Goal: Task Accomplishment & Management: Use online tool/utility

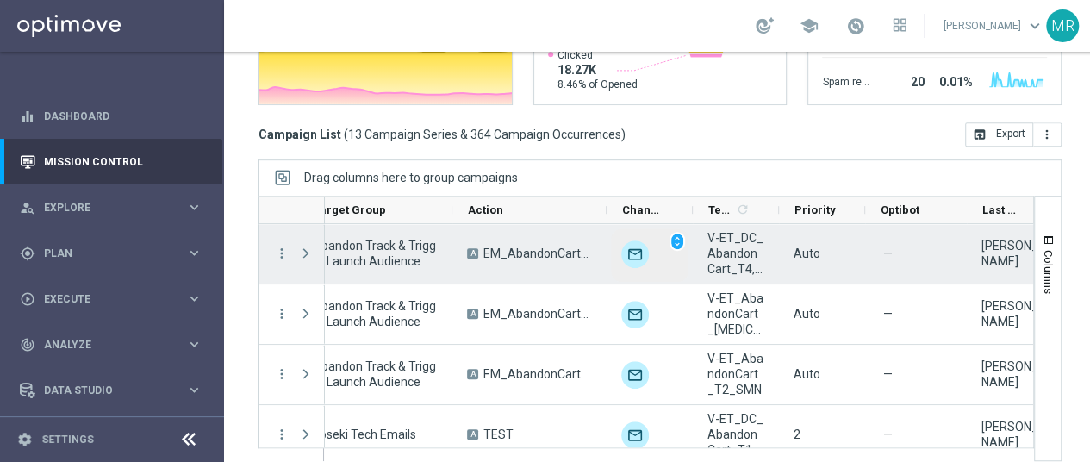
scroll to position [0, 384]
click at [756, 268] on span "V-ET_DC_AbandonCart_T4, V-ET_DC_AbandonCart_T4_B" at bounding box center [736, 253] width 57 height 47
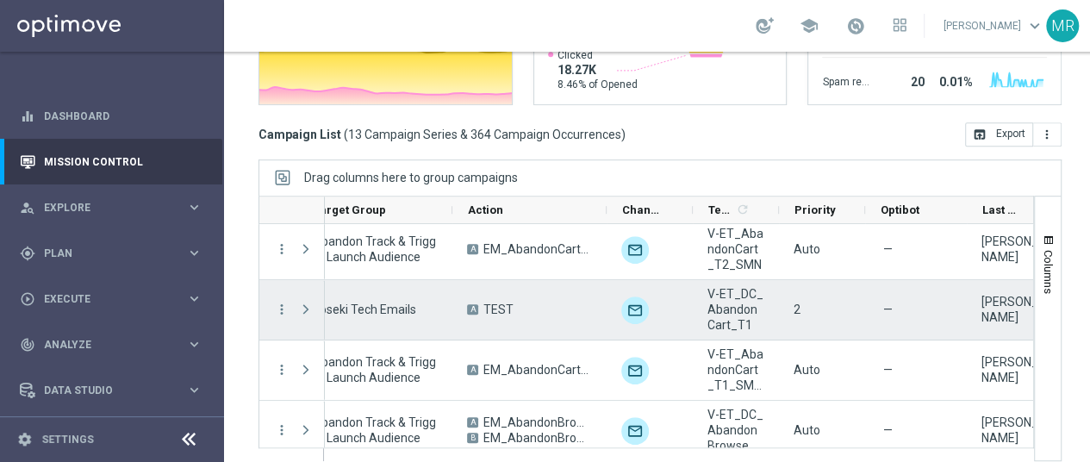
scroll to position [124, 0]
click at [739, 321] on span "V-ET_DC_AbandonCart_T1" at bounding box center [736, 310] width 57 height 47
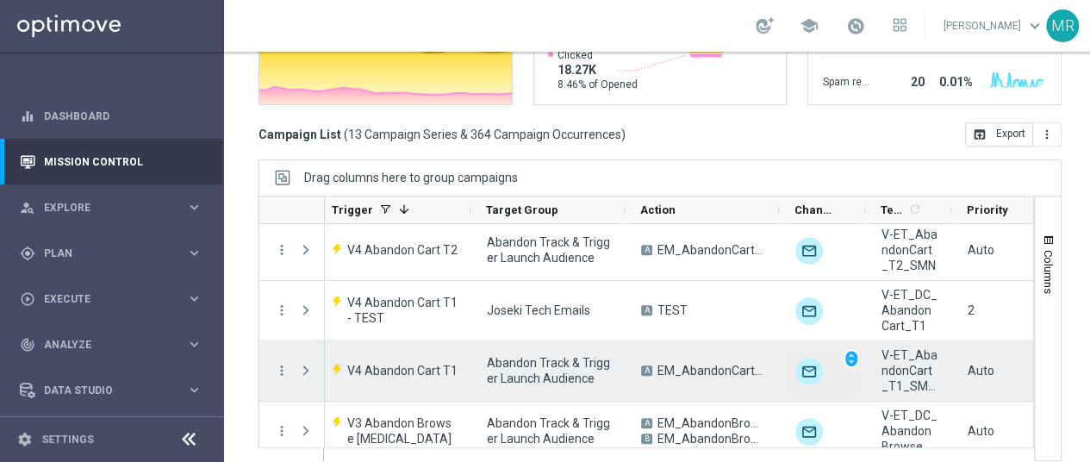
scroll to position [0, 211]
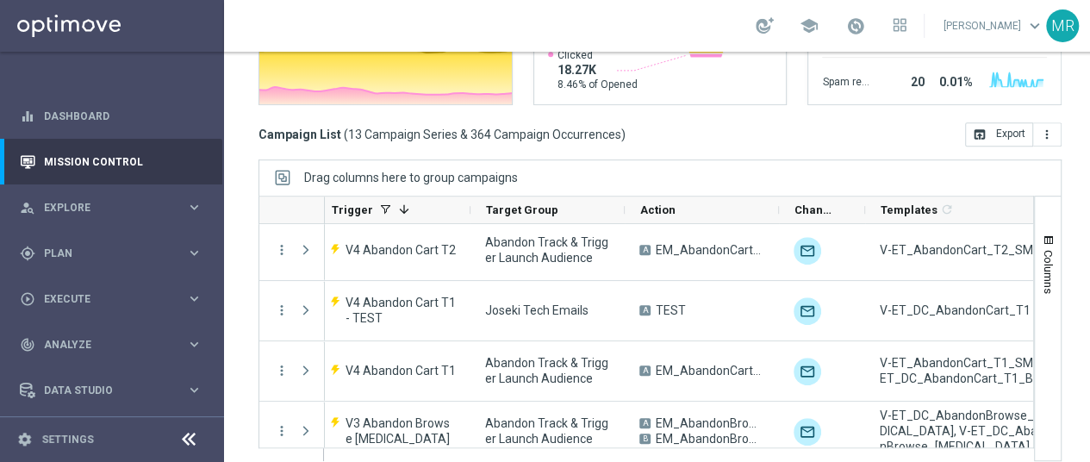
drag, startPoint x: 950, startPoint y: 207, endPoint x: 1084, endPoint y: 216, distance: 134.8
click at [1084, 216] on div "Mission Control add Campaign today 01 Aug 2025 - 31 Aug 2025 arrow_back arrow_f…" at bounding box center [660, 257] width 872 height 410
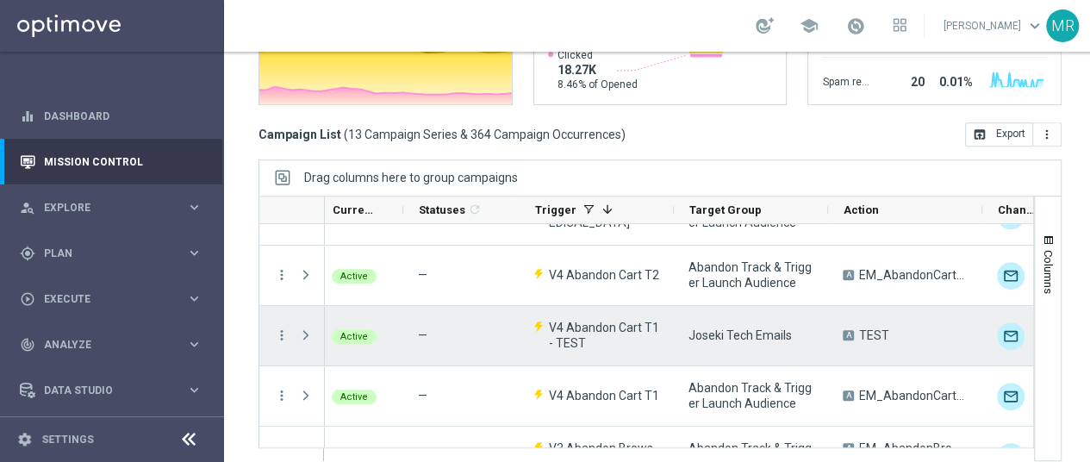
scroll to position [0, 0]
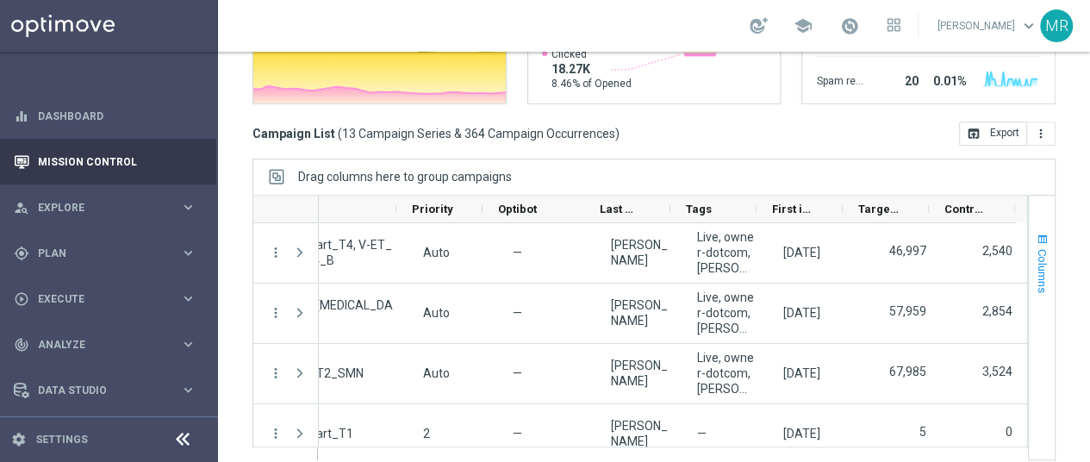
click at [1036, 233] on span "button" at bounding box center [1043, 240] width 14 height 14
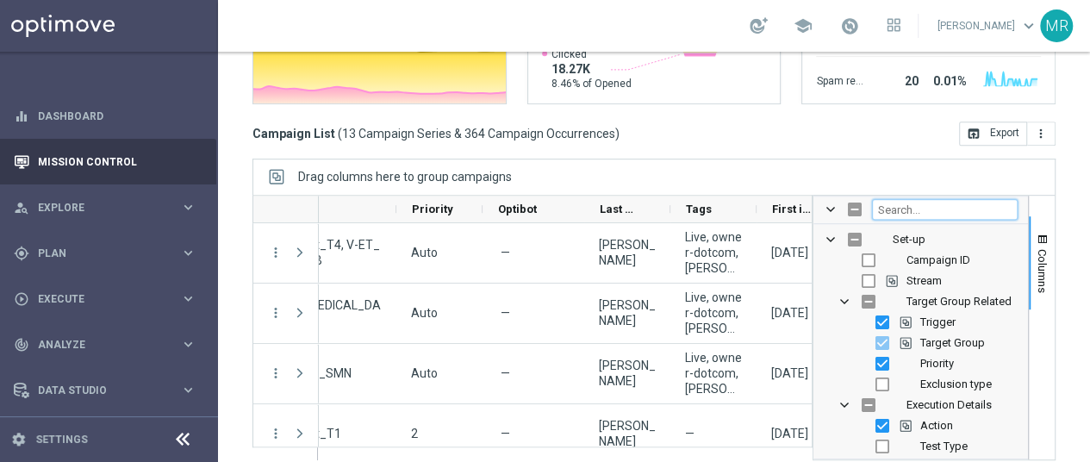
click at [929, 203] on input "Filter Columns Input" at bounding box center [945, 209] width 146 height 21
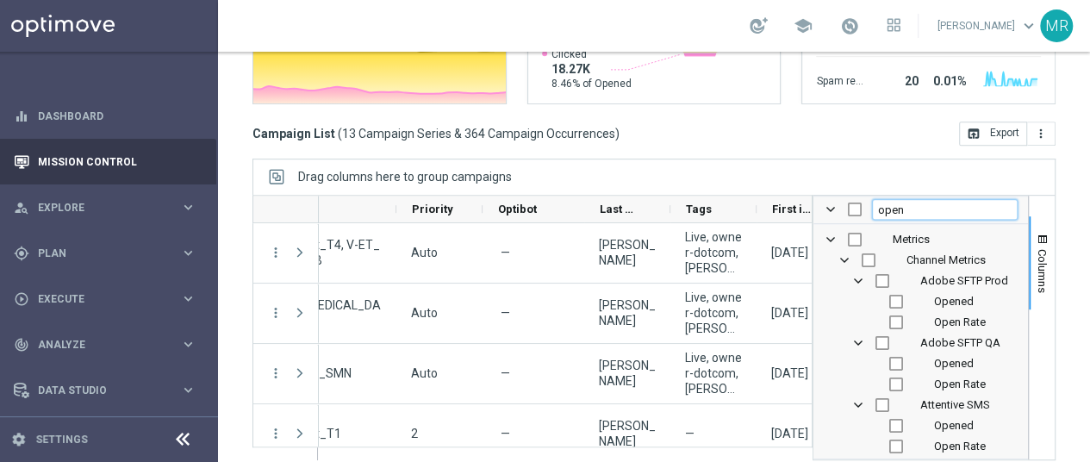
type input "open"
click at [1014, 208] on div "open" at bounding box center [921, 211] width 215 height 28
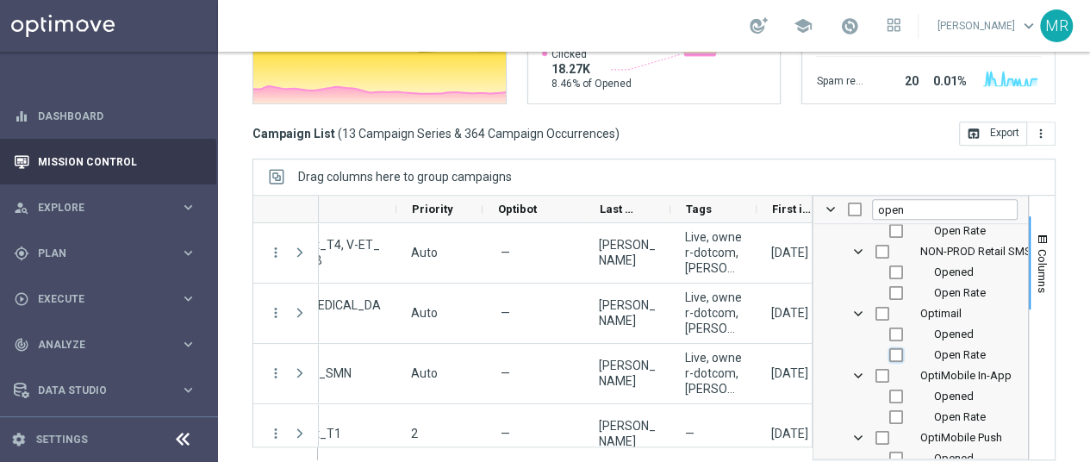
click at [889, 349] on input "Press SPACE to toggle visibility (hidden)" at bounding box center [896, 355] width 14 height 14
checkbox input "true"
checkbox input "false"
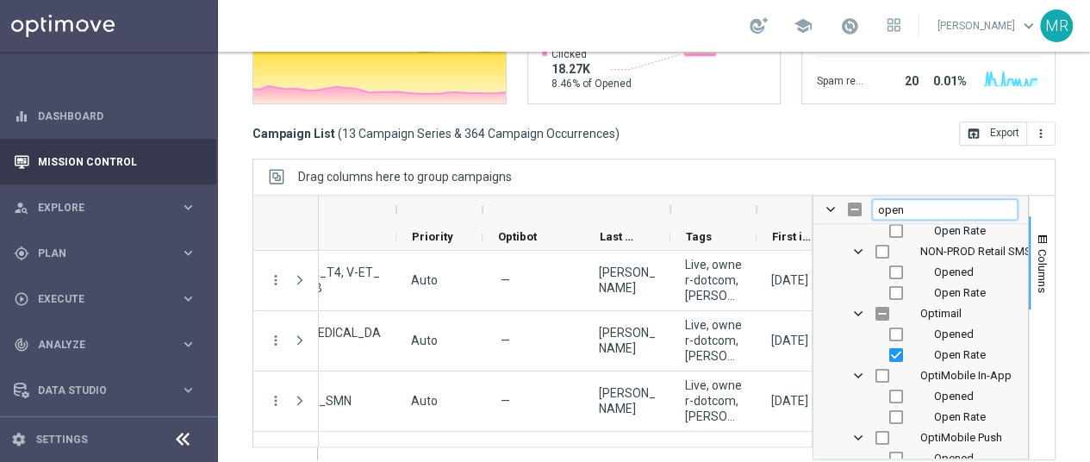
click at [908, 210] on input "open" at bounding box center [945, 209] width 146 height 21
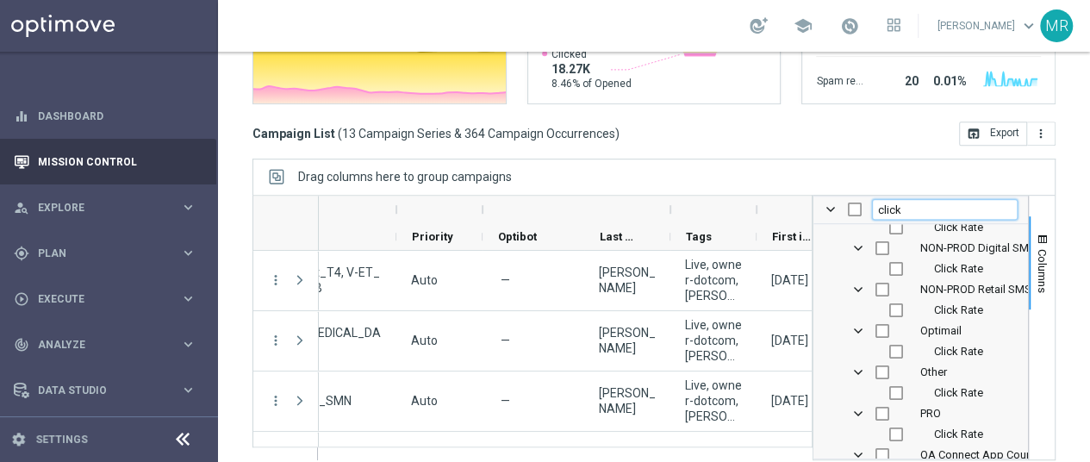
type input "click"
click at [889, 346] on input "Press SPACE to toggle visibility (hidden)" at bounding box center [896, 352] width 14 height 14
checkbox input "true"
checkbox input "false"
checkbox input "true"
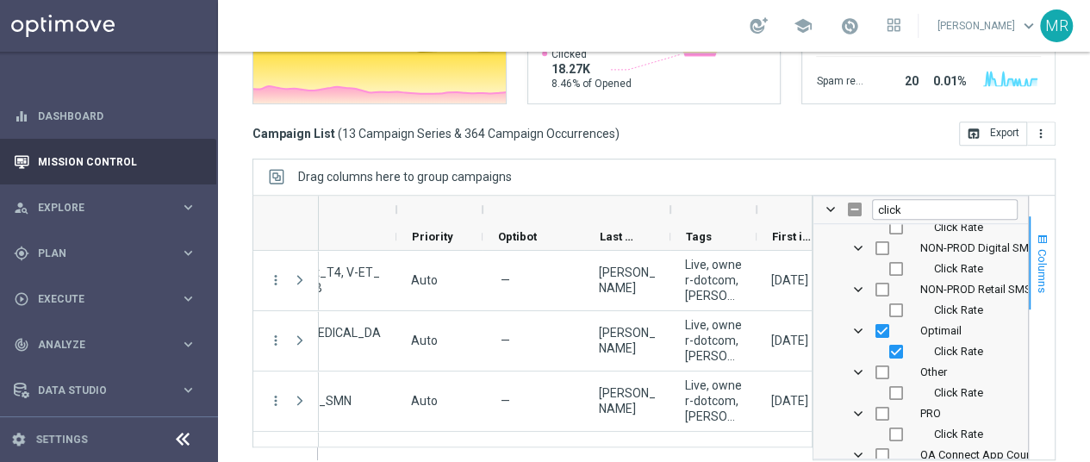
click at [1036, 240] on span "button" at bounding box center [1043, 240] width 14 height 14
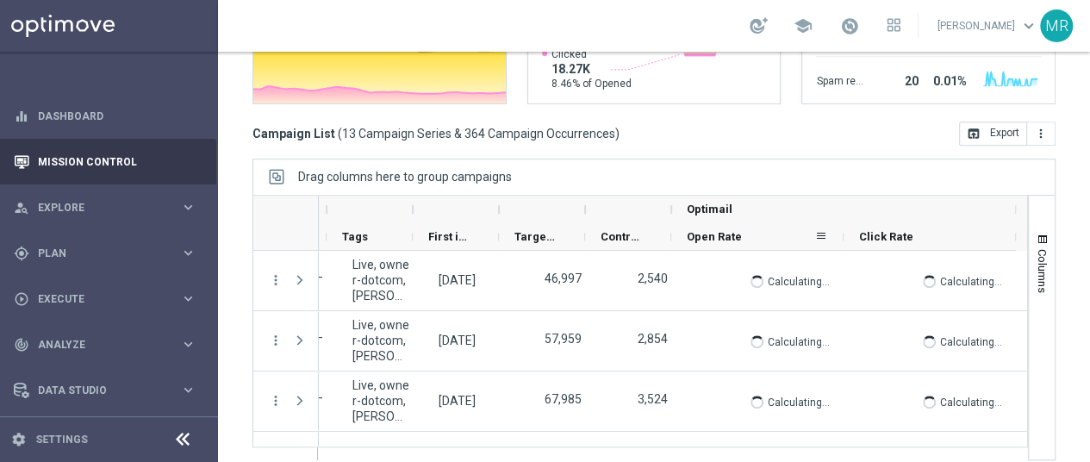
click at [720, 234] on span "Open Rate" at bounding box center [714, 236] width 55 height 13
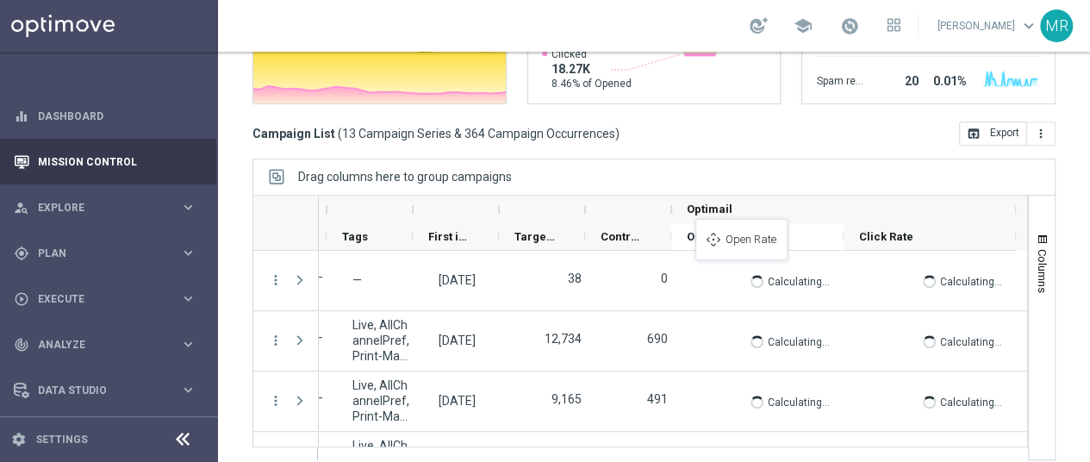
drag, startPoint x: 720, startPoint y: 234, endPoint x: 690, endPoint y: 231, distance: 29.5
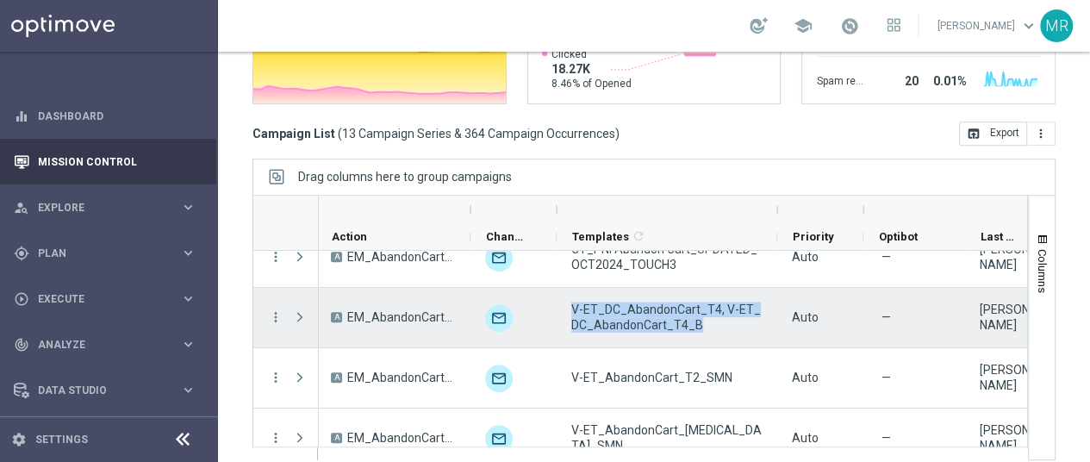
drag, startPoint x: 701, startPoint y: 321, endPoint x: 555, endPoint y: 309, distance: 146.2
click at [557, 309] on div "V-ET_DC_AbandonCart_T4, V-ET_DC_AbandonCart_T4_B" at bounding box center [667, 317] width 221 height 59
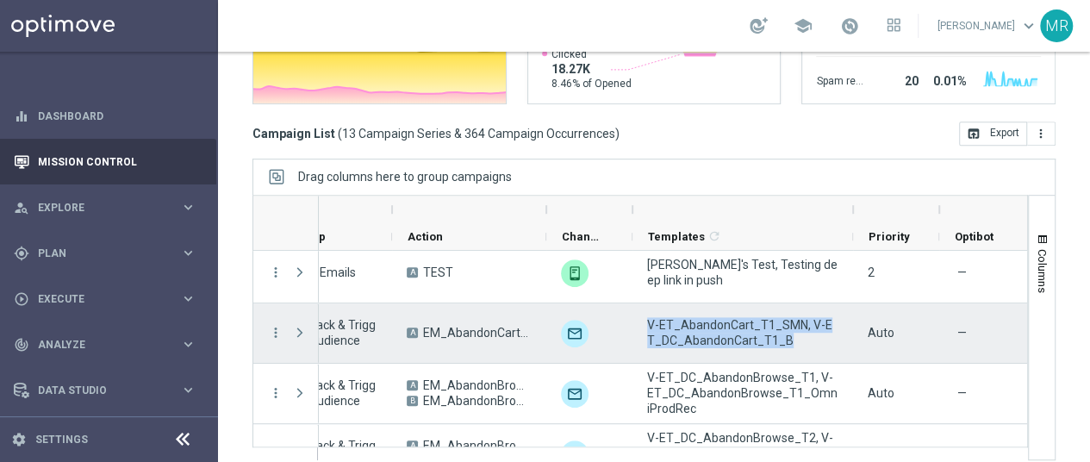
drag, startPoint x: 769, startPoint y: 338, endPoint x: 629, endPoint y: 317, distance: 141.1
click at [633, 317] on div "V-ET_AbandonCart_T1_SMN, V-ET_DC_AbandonCart_T1_B" at bounding box center [743, 332] width 221 height 59
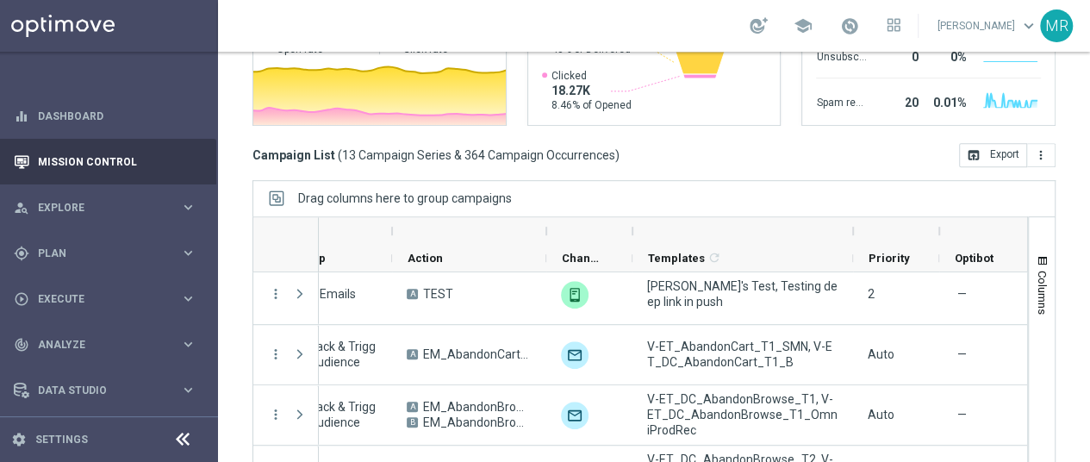
scroll to position [399, 0]
click at [1060, 185] on div "Mission Control add Campaign today 01 Aug 2025 - 31 Aug 2025 arrow_back arrow_f…" at bounding box center [654, 257] width 872 height 410
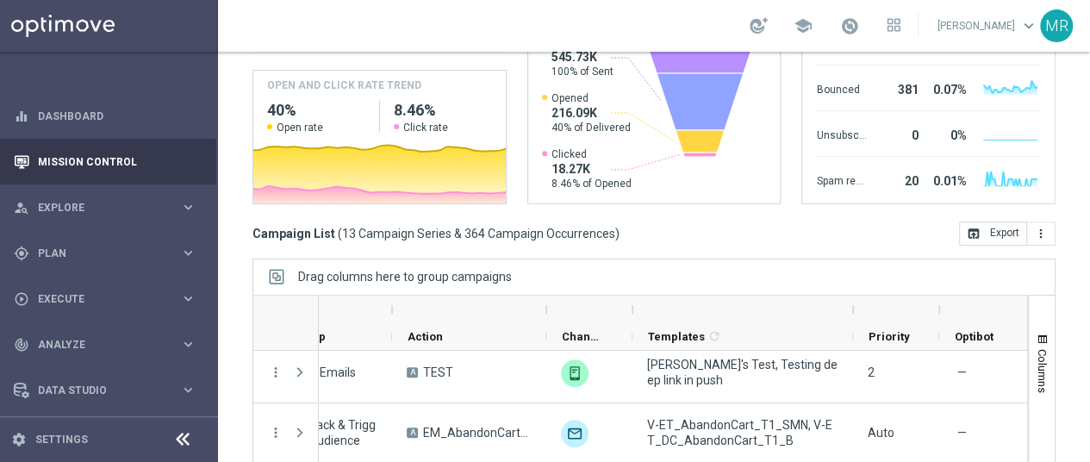
scroll to position [321, 0]
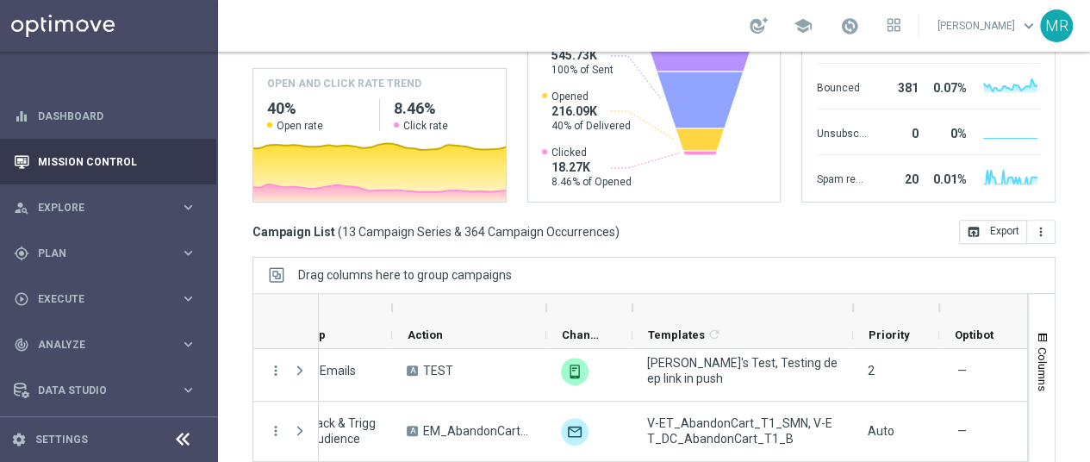
click at [218, 232] on div "Mission Control add Campaign today 01 Aug 2025 - 31 Aug 2025 arrow_back arrow_f…" at bounding box center [654, 257] width 872 height 410
click at [218, 331] on div "Mission Control add Campaign today 01 Aug 2025 - 31 Aug 2025 arrow_back arrow_f…" at bounding box center [654, 257] width 872 height 410
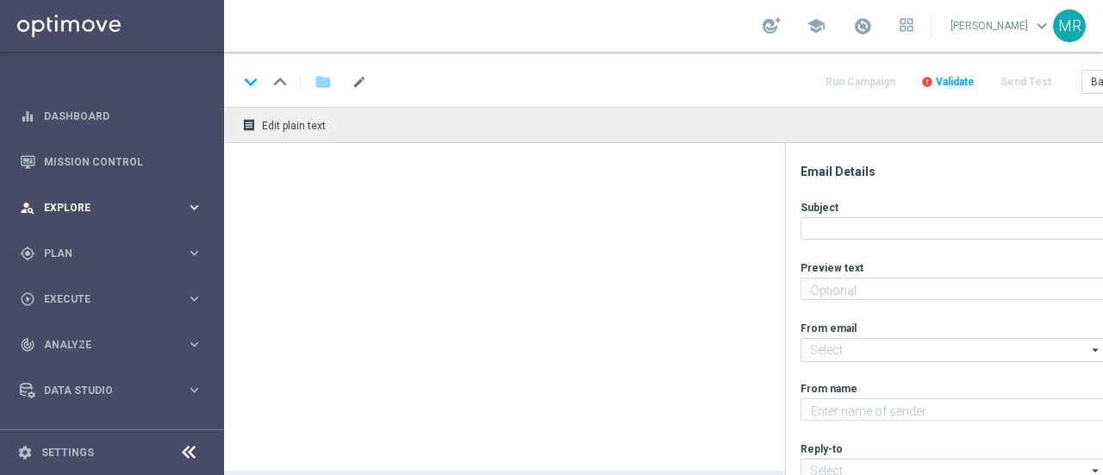
click at [84, 209] on span "Explore" at bounding box center [115, 208] width 142 height 10
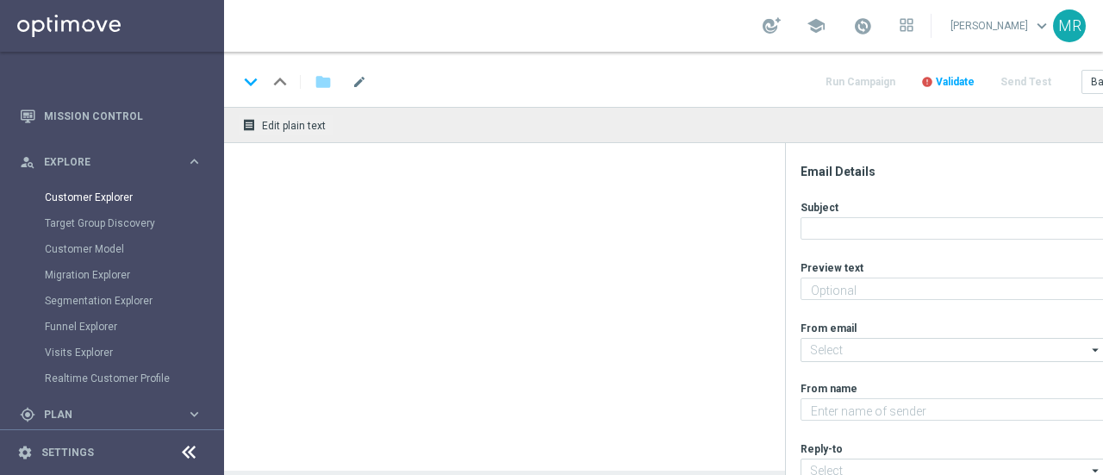
scroll to position [115, 0]
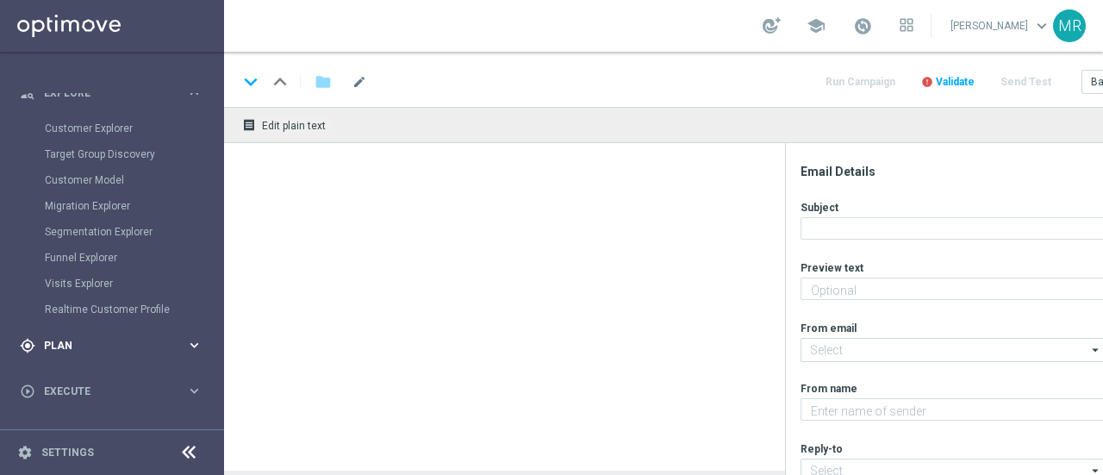
click at [67, 342] on span "Plan" at bounding box center [115, 345] width 142 height 10
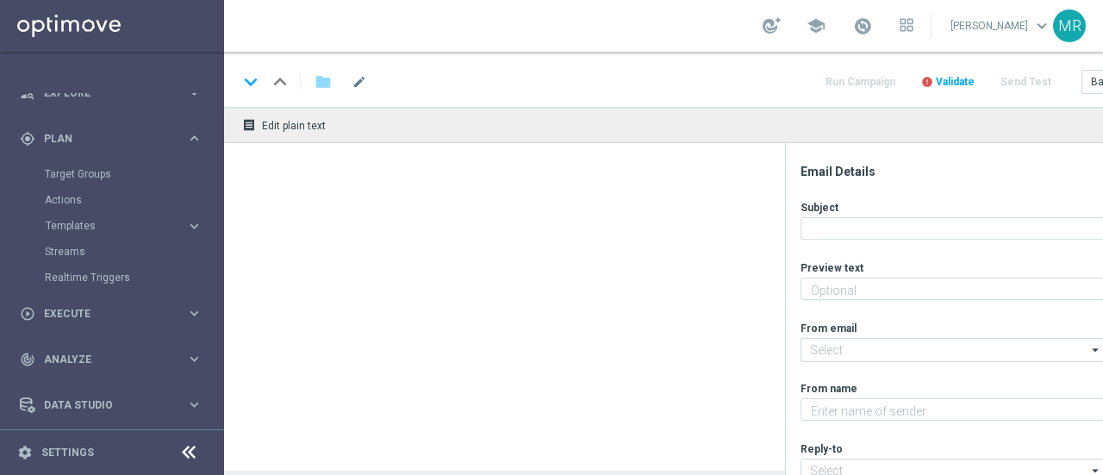
scroll to position [162, 0]
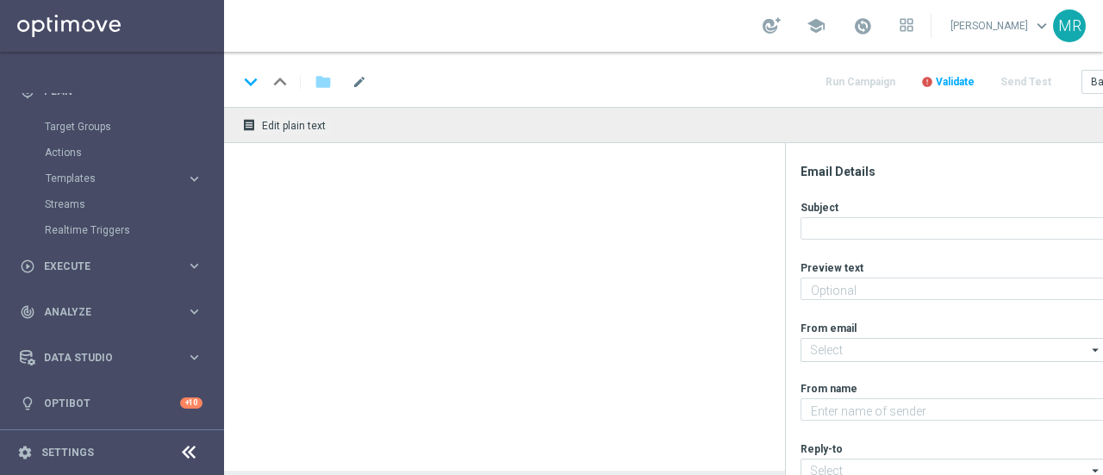
click at [94, 190] on accordion "Templates keyboard_arrow_right Optimail OptiMobile In-App OptiMobile Push Web P…" at bounding box center [134, 178] width 178 height 26
click at [75, 174] on span "Templates" at bounding box center [107, 178] width 123 height 10
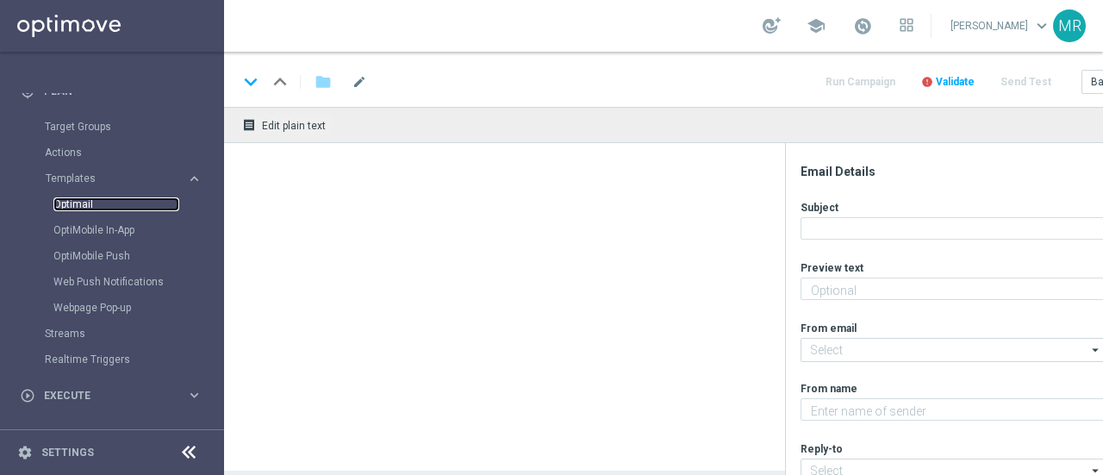
click at [79, 201] on link "Optimail" at bounding box center [116, 204] width 126 height 14
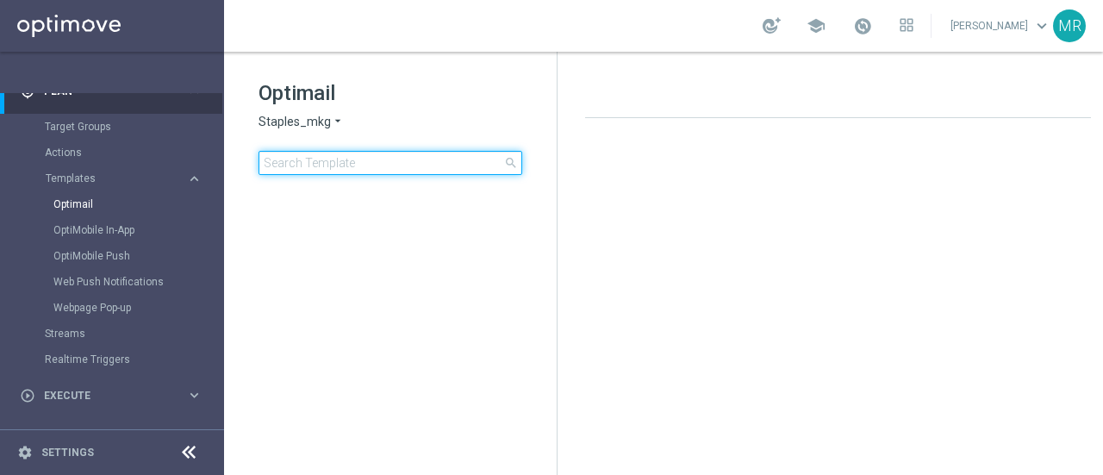
click at [369, 165] on input at bounding box center [391, 163] width 264 height 24
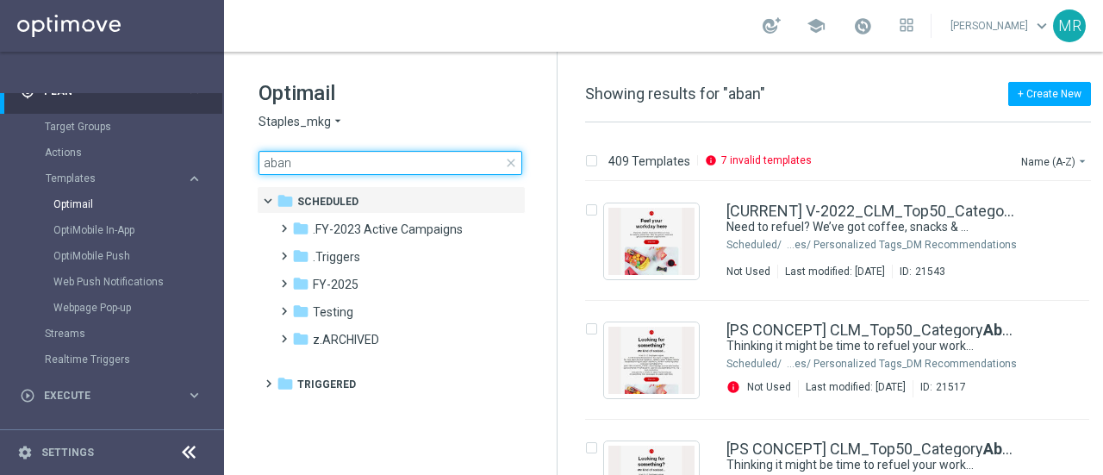
click at [377, 161] on input "aban" at bounding box center [391, 163] width 264 height 24
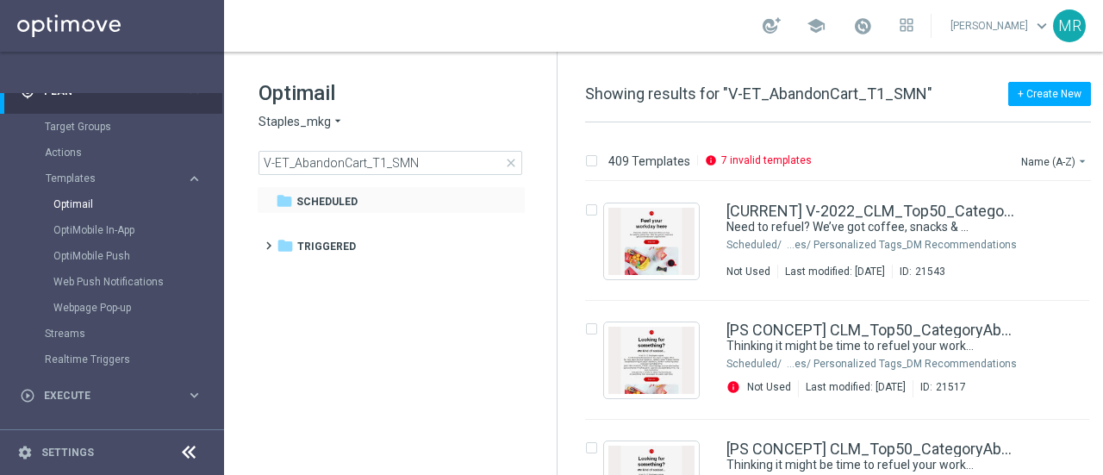
click at [366, 188] on div "folder Scheduled more_vert" at bounding box center [391, 200] width 269 height 28
click at [364, 203] on div "folder Scheduled" at bounding box center [382, 202] width 212 height 20
click at [445, 354] on tree-viewport "folder Scheduled more_vert folder Triggered more_vert" at bounding box center [406, 328] width 298 height 285
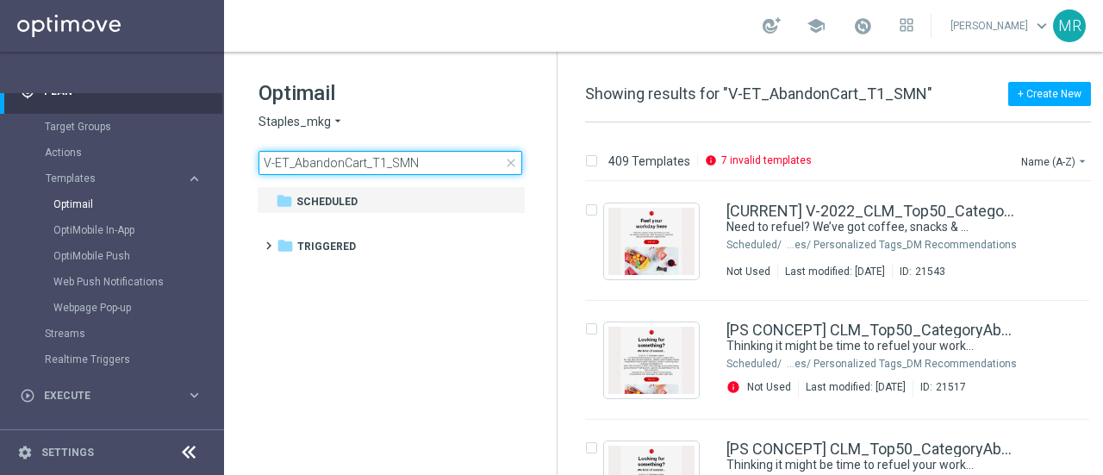
click at [429, 163] on input "V-ET_AbandonCart_T1_SMN" at bounding box center [391, 163] width 264 height 24
type input "V-ET_AbandonCart_T1_"
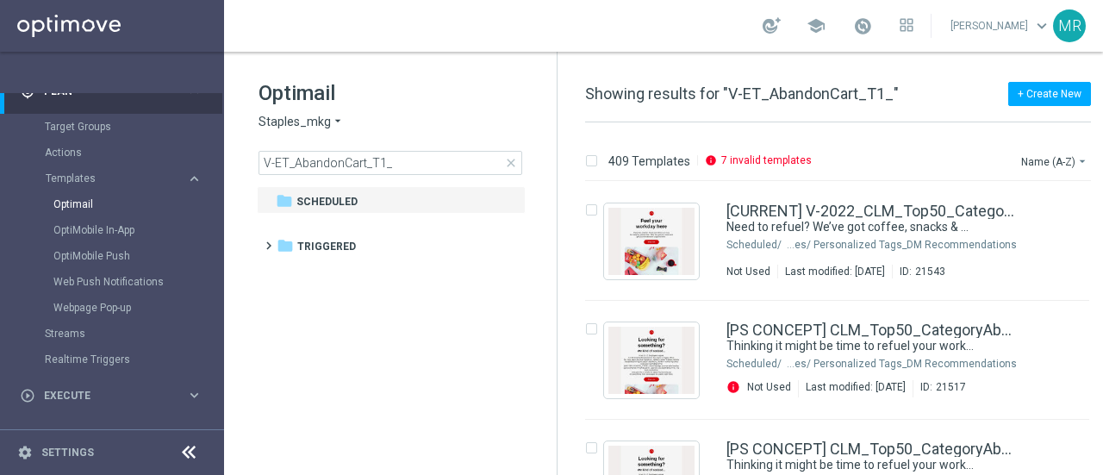
click at [379, 385] on tree-viewport "folder Scheduled more_vert folder Triggered more_vert" at bounding box center [406, 328] width 298 height 285
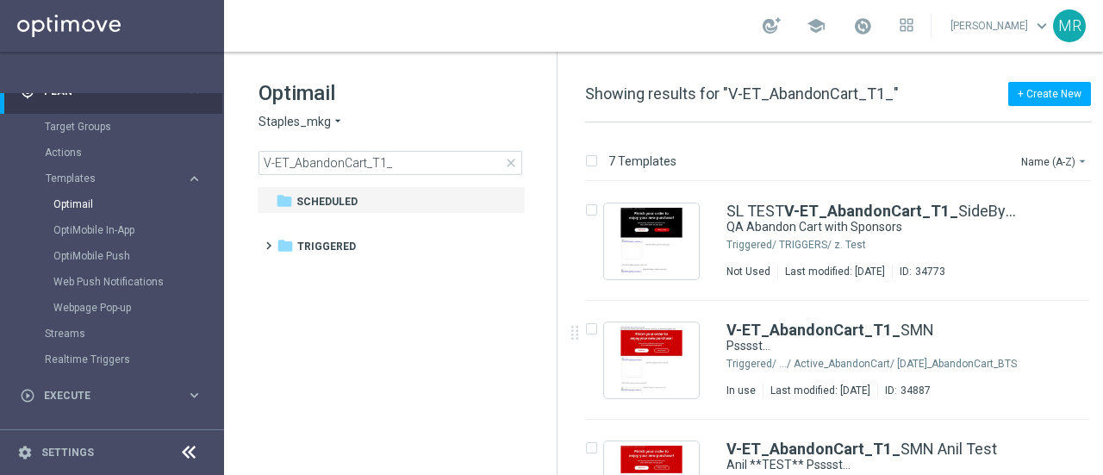
click at [571, 21] on div "school [PERSON_NAME] keyboard_arrow_down MR" at bounding box center [663, 26] width 879 height 52
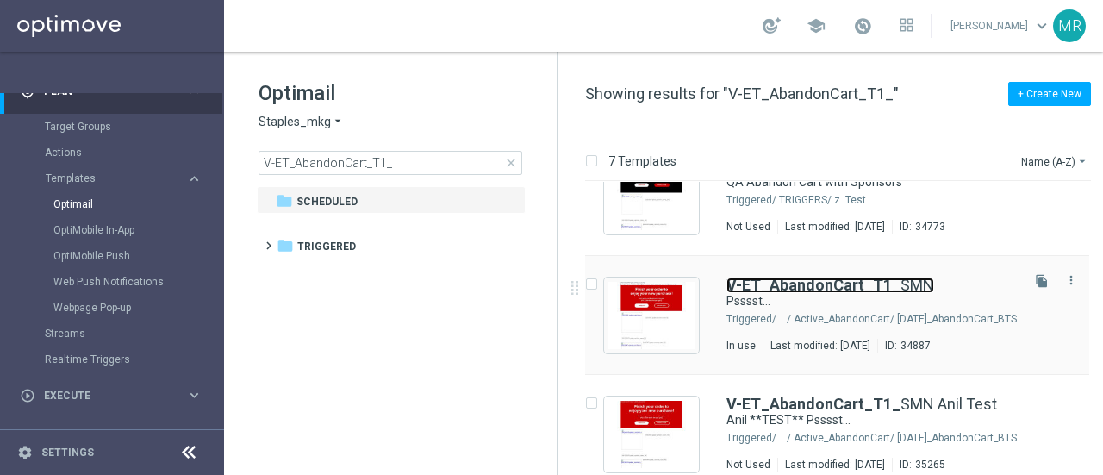
click at [755, 285] on b "V-ET_AbandonCart_T1_" at bounding box center [814, 285] width 174 height 18
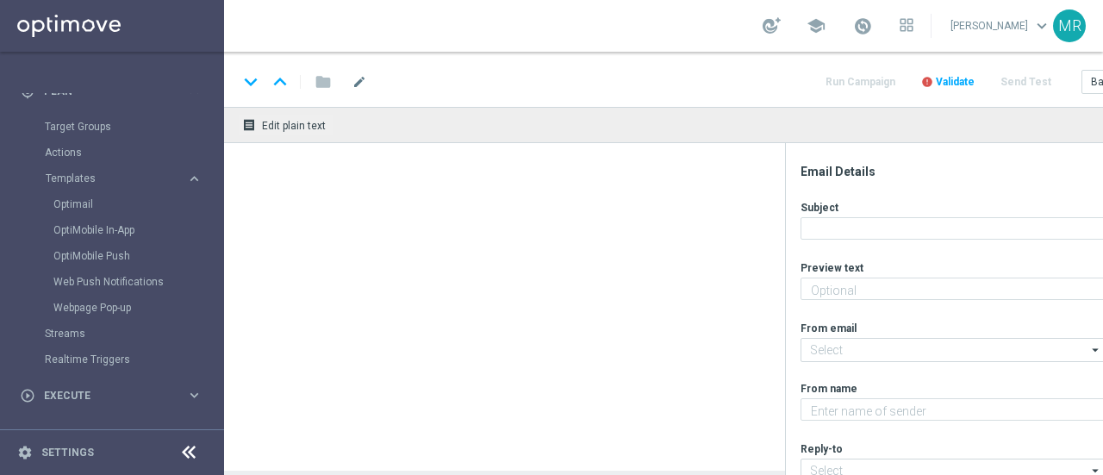
scroll to position [72, 0]
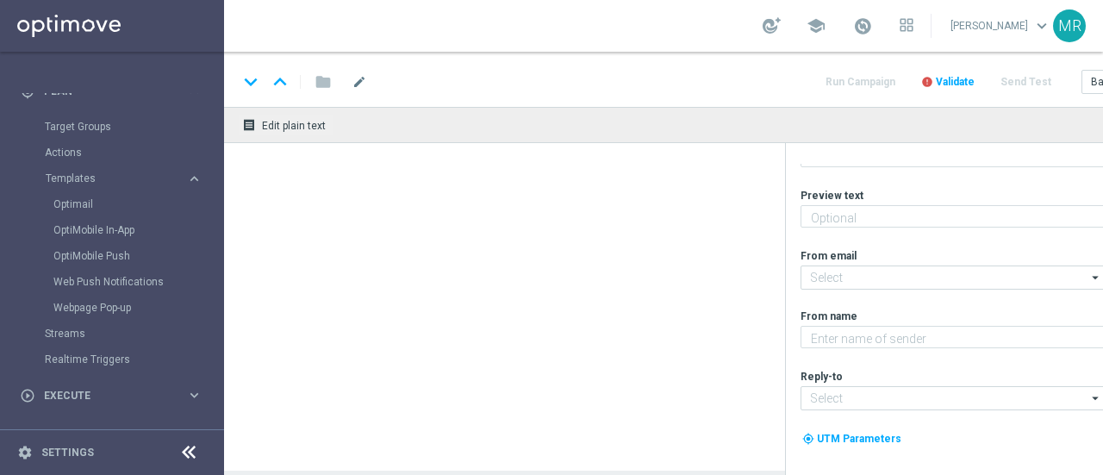
type textarea "We noticed you forgot these items in your cart."
type textarea "Staples"
type input "[EMAIL_ADDRESS][DOMAIN_NAME]"
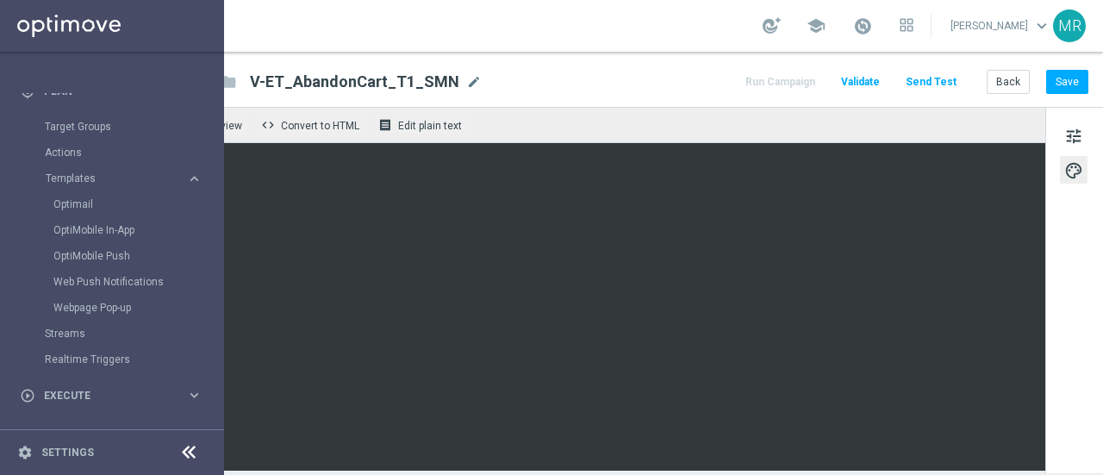
scroll to position [12, 108]
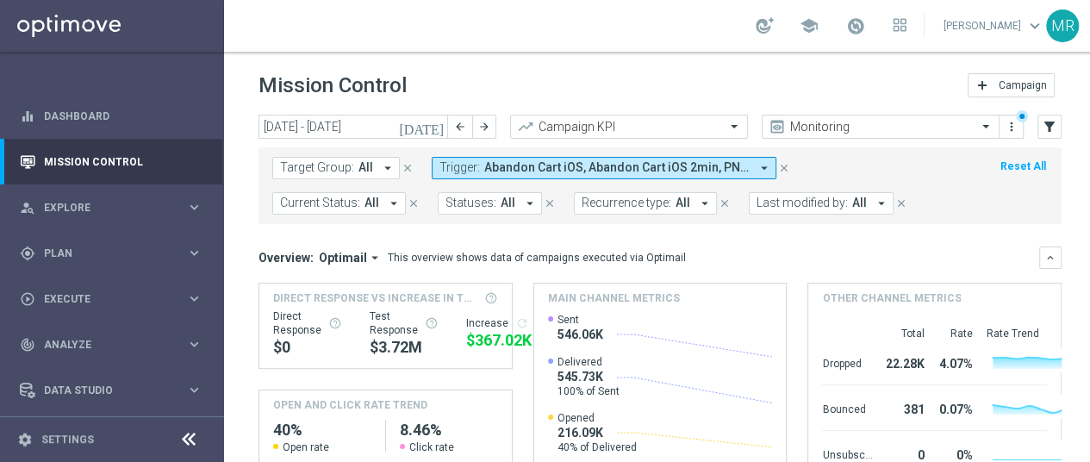
scroll to position [0, 129]
